Goal: Task Accomplishment & Management: Use online tool/utility

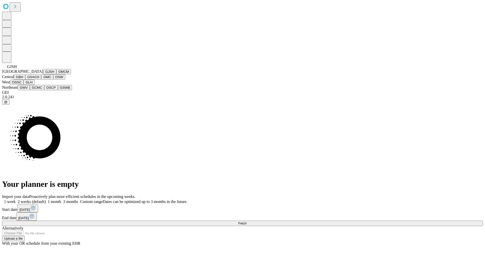
click at [43, 74] on button "GJSH" at bounding box center [49, 71] width 13 height 5
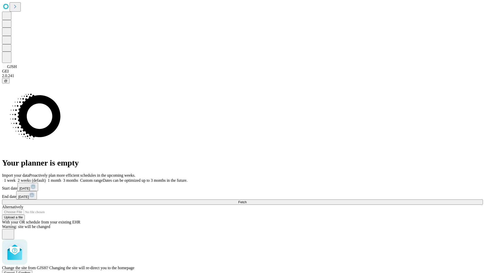
click at [31, 271] on span "Confirm" at bounding box center [25, 273] width 12 height 4
click at [61, 178] on label "1 month" at bounding box center [53, 180] width 15 height 4
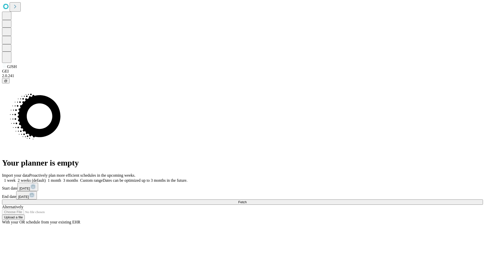
click at [247, 200] on span "Fetch" at bounding box center [242, 202] width 8 height 4
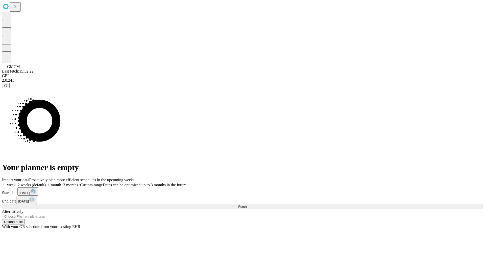
click at [247, 205] on span "Fetch" at bounding box center [242, 207] width 8 height 4
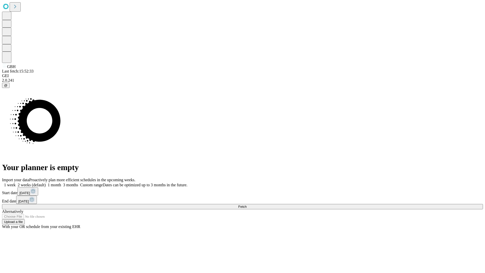
click at [61, 183] on label "1 month" at bounding box center [53, 185] width 15 height 4
click at [247, 205] on span "Fetch" at bounding box center [242, 207] width 8 height 4
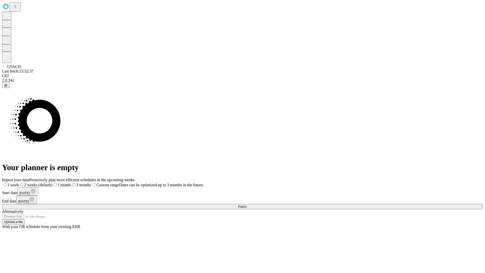
click at [247, 205] on span "Fetch" at bounding box center [242, 207] width 8 height 4
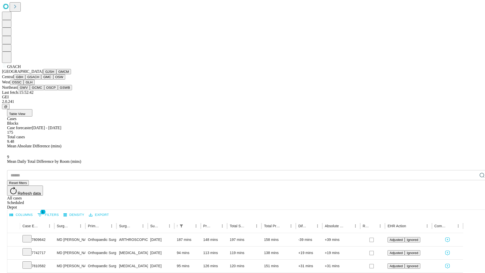
click at [41, 80] on button "GMC" at bounding box center [47, 76] width 12 height 5
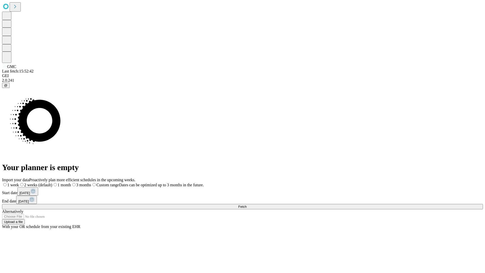
click at [71, 183] on label "1 month" at bounding box center [61, 185] width 19 height 4
click at [247, 205] on span "Fetch" at bounding box center [242, 207] width 8 height 4
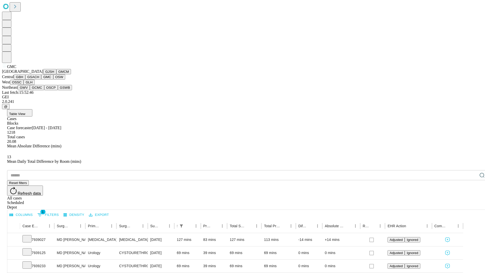
click at [53, 80] on button "OSW" at bounding box center [59, 76] width 12 height 5
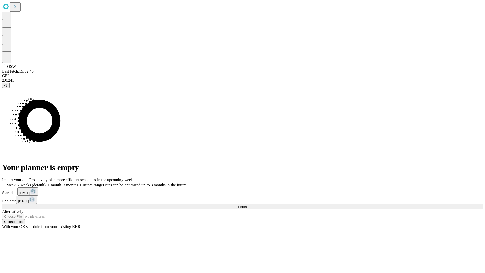
click at [61, 183] on label "1 month" at bounding box center [53, 185] width 15 height 4
click at [247, 205] on span "Fetch" at bounding box center [242, 207] width 8 height 4
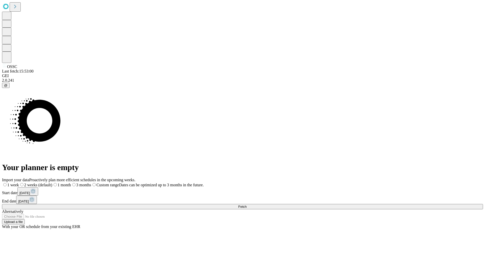
click at [71, 183] on label "1 month" at bounding box center [61, 185] width 19 height 4
click at [247, 205] on span "Fetch" at bounding box center [242, 207] width 8 height 4
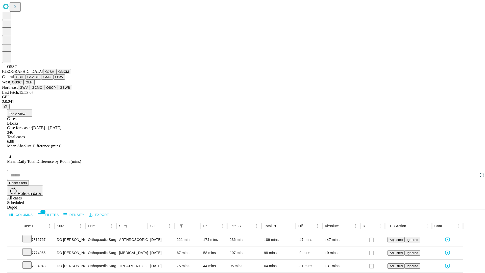
click at [34, 85] on button "GLH" at bounding box center [28, 82] width 11 height 5
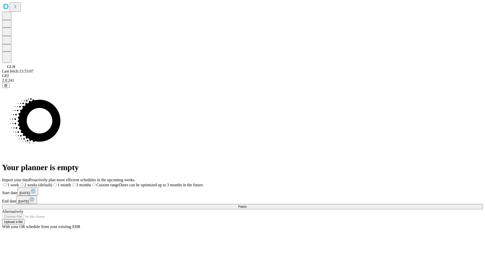
click at [247, 205] on span "Fetch" at bounding box center [242, 207] width 8 height 4
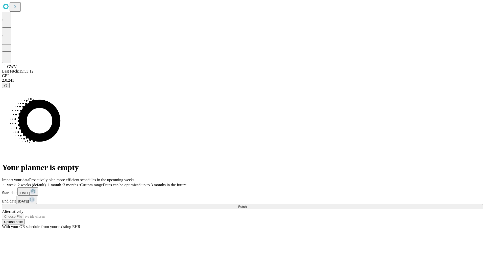
click at [61, 183] on label "1 month" at bounding box center [53, 185] width 15 height 4
click at [247, 205] on span "Fetch" at bounding box center [242, 207] width 8 height 4
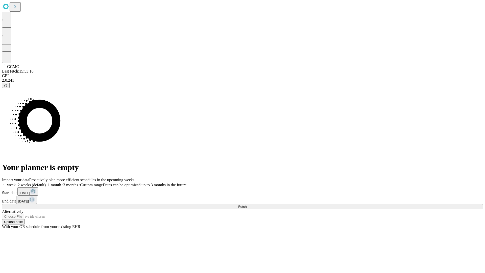
click at [61, 183] on label "1 month" at bounding box center [53, 185] width 15 height 4
click at [247, 205] on span "Fetch" at bounding box center [242, 207] width 8 height 4
click at [61, 183] on label "1 month" at bounding box center [53, 185] width 15 height 4
click at [247, 205] on span "Fetch" at bounding box center [242, 207] width 8 height 4
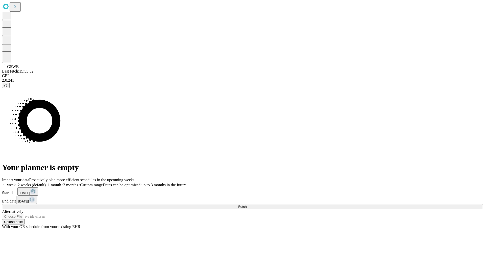
click at [247, 205] on span "Fetch" at bounding box center [242, 207] width 8 height 4
